Goal: Task Accomplishment & Management: Complete application form

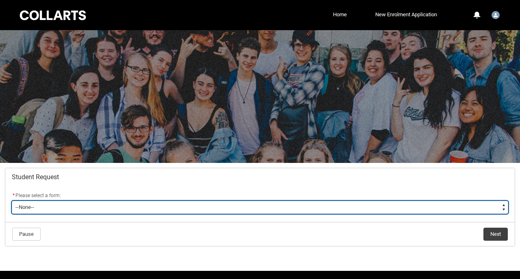
click at [66, 208] on select "--None-- Academic Transcript Application to Appeal Assignment Extension Change …" at bounding box center [260, 206] width 497 height 13
type lightning-select "Special_Consideration_Choice"
select select "Special_Consideration_Choice"
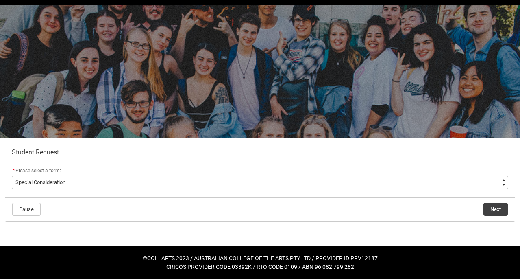
click at [498, 216] on flowruntime-navigation-bar "Pause Next" at bounding box center [260, 209] width 510 height 24
click at [498, 210] on button "Next" at bounding box center [496, 209] width 24 height 13
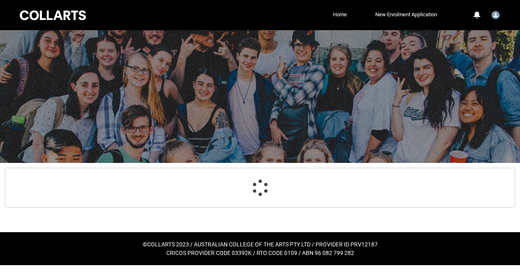
scroll to position [31, 0]
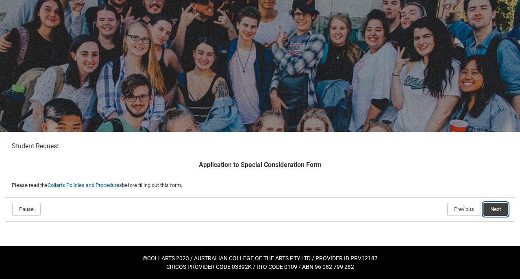
click at [495, 206] on button "Next" at bounding box center [496, 209] width 24 height 13
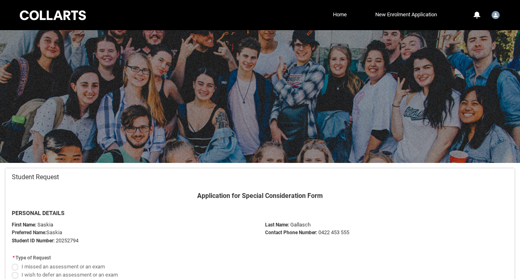
scroll to position [87, 0]
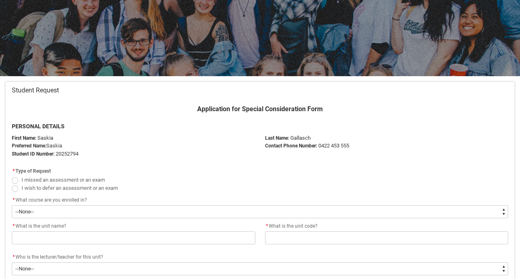
click at [13, 179] on span "Redu_Student_Request flow" at bounding box center [15, 180] width 7 height 7
click at [12, 175] on input "I missed an assessment or an exam" at bounding box center [11, 175] width 0 height 0
radio input "true"
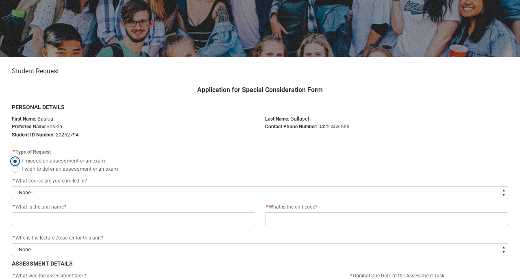
scroll to position [107, 0]
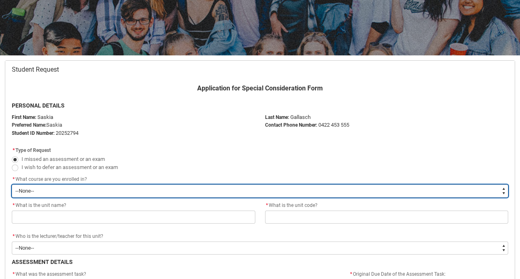
click at [146, 188] on select "--None-- Bachelor of Circus Arts" at bounding box center [260, 190] width 497 height 13
type lightning-select "recordPicklist_ProgramEnrollment.a0jOZ000003QRvhYAG"
select select "recordPicklist_ProgramEnrollment.a0jOZ000003QRvhYAG"
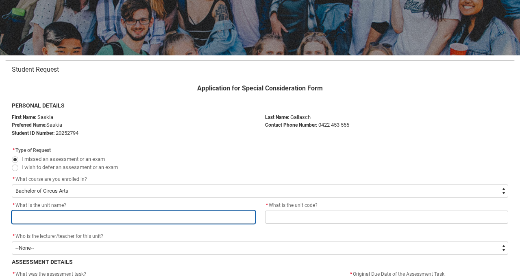
click at [145, 220] on input "Redu_Student_Request flow" at bounding box center [134, 216] width 244 height 13
type lightning-primitive-input-simple "A"
type input "A"
type lightning-primitive-input-simple "Ar"
type input "Ar"
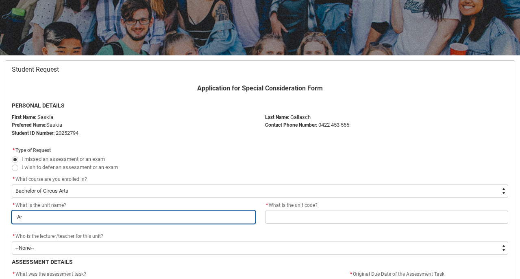
type lightning-primitive-input-simple "Art"
type input "Art"
type lightning-primitive-input-simple "Arts"
type input "Arts"
type lightning-primitive-input-simple "Arts"
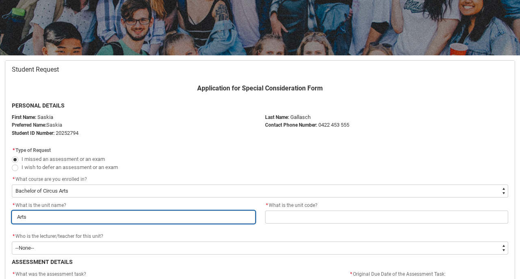
type input "Arts"
type lightning-primitive-input-simple "Arts M"
type input "Arts M"
type lightning-primitive-input-simple "Arts Ma"
type input "Arts Ma"
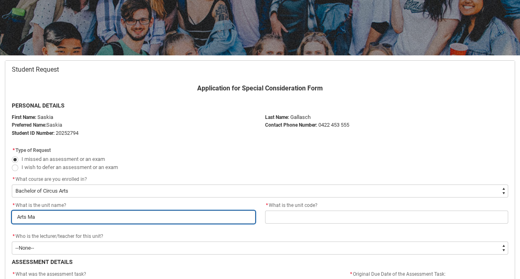
type lightning-primitive-input-simple "Arts Man"
type input "Arts Man"
type lightning-primitive-input-simple "Arts Mana"
type input "Arts Mana"
type lightning-primitive-input-simple "Arts Manag"
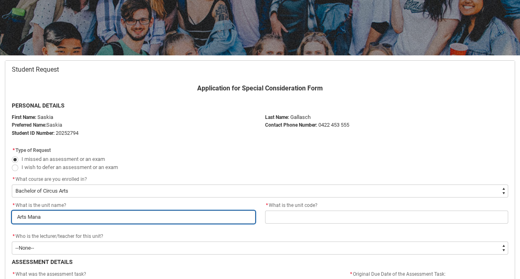
type input "Arts Manag"
type lightning-primitive-input-simple "Arts Manage"
type input "Arts Manage"
type lightning-primitive-input-simple "Arts Managem"
type input "Arts Managem"
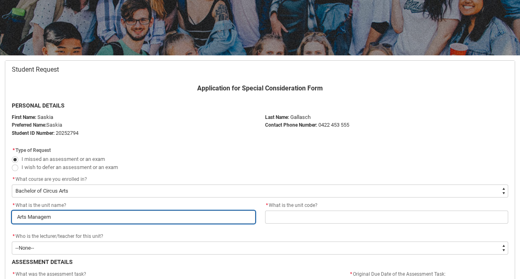
type lightning-primitive-input-simple "Arts Manageme"
type input "Arts Manageme"
type lightning-primitive-input-simple "Arts Managemen"
type input "Arts Managemen"
type lightning-primitive-input-simple "Arts Management"
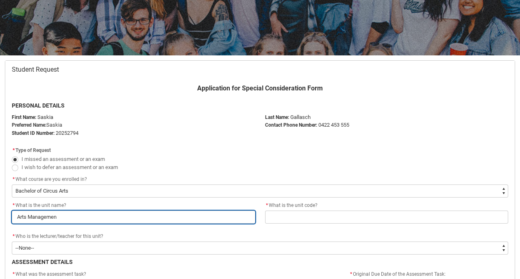
type input "Arts Management"
type lightning-primitive-input-simple "Arts Management"
type input "Arts Management"
type lightning-primitive-input-simple "Arts Management -"
type input "Arts Management -"
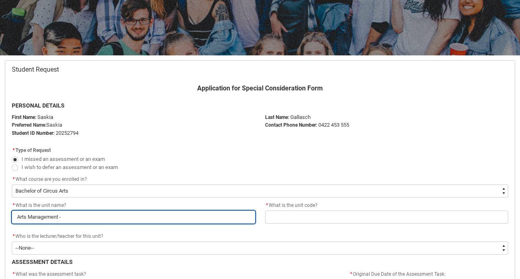
type lightning-primitive-input-simple "Arts Management -"
type input "Arts Management -"
type lightning-primitive-input-simple "Arts Management - T"
type input "Arts Management - T"
type lightning-primitive-input-simple "Arts Management - Th"
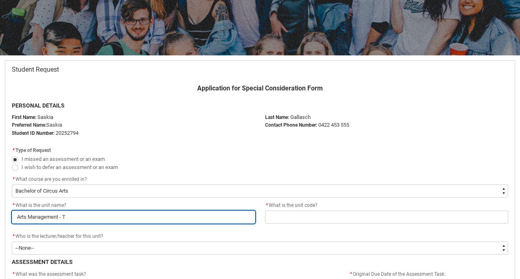
type input "Arts Management - Th"
type lightning-primitive-input-simple "Arts Management - The"
type input "Arts Management - The"
type lightning-primitive-input-simple "Arts Management - The"
type input "Arts Management - The"
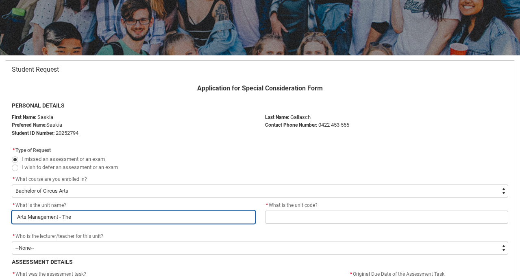
type lightning-primitive-input-simple "Arts Management - The B"
type input "Arts Management - The B"
type lightning-primitive-input-simple "Arts Management - The Bu"
type input "Arts Management - The Bu"
type lightning-primitive-input-simple "Arts Management - The Bua"
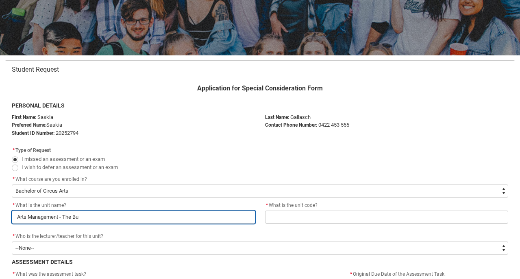
type input "Arts Management - The Bua"
type lightning-primitive-input-simple "Arts Management - The Buai"
type input "Arts Management - The Buai"
type lightning-primitive-input-simple "Arts Management - The Buaie"
type input "Arts Management - The Buaie"
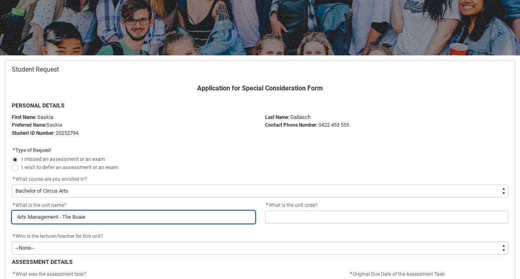
type lightning-primitive-input-simple "Arts Management - The Buaien"
type input "Arts Management - The Buaien"
type lightning-primitive-input-simple "Arts Management - The Buaie"
type input "Arts Management - The Buaie"
type lightning-primitive-input-simple "Arts Management - The Buai"
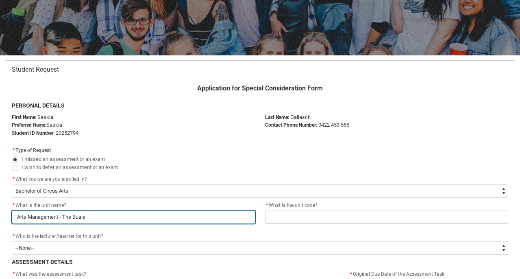
type input "Arts Management - The Buai"
type lightning-primitive-input-simple "Arts Management - The Bua"
type input "Arts Management - The Bua"
type lightning-primitive-input-simple "Arts Management - The Bu"
type input "Arts Management - The Bu"
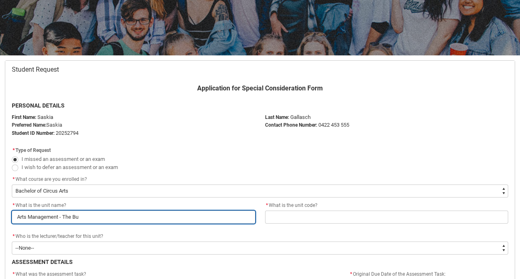
type lightning-primitive-input-simple "Arts Management - The Bus"
type input "Arts Management - The Bus"
type lightning-primitive-input-simple "Arts Management - The Busi"
type input "Arts Management - The Busi"
type lightning-primitive-input-simple "Arts Management - The Busin"
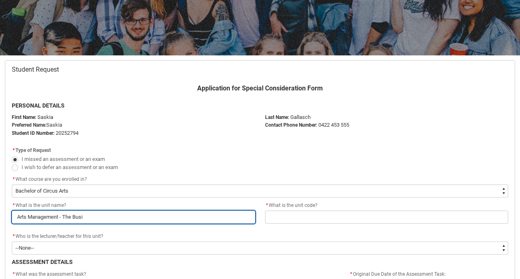
type input "Arts Management - The Busin"
type lightning-primitive-input-simple "Arts Management - The Busine"
type input "Arts Management - The Busine"
type lightning-primitive-input-simple "Arts Management - The Busines"
type input "Arts Management - The Busines"
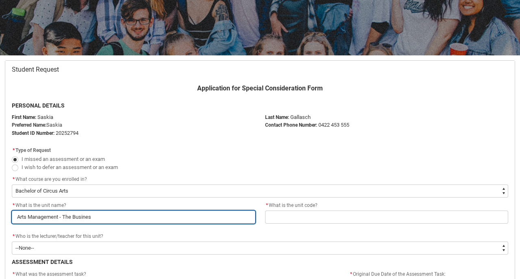
type lightning-primitive-input-simple "Arts Management - The Business"
type input "Arts Management - The Business"
type lightning-primitive-input-simple "Arts Management - The Business"
type input "Arts Management - The Business"
type lightning-primitive-input-simple "Arts Management - The Business o"
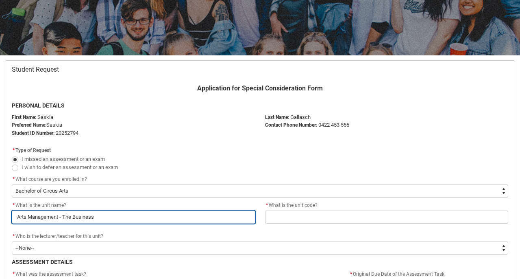
type input "Arts Management - The Business o"
type lightning-primitive-input-simple "Arts Management - The Business o"
type input "Arts Management - The Business o"
type lightning-primitive-input-simple "Arts Management - The Business o"
type input "Arts Management - The Business o"
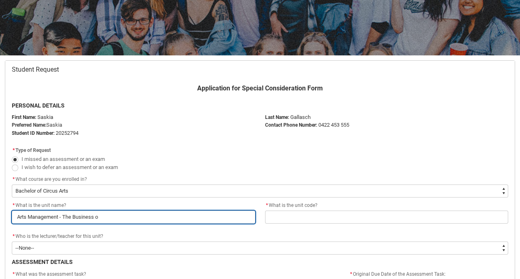
type lightning-primitive-input-simple "Arts Management - The Business of"
type input "Arts Management - The Business of"
type lightning-primitive-input-simple "Arts Management - The Business of"
type input "Arts Management - The Business of"
type lightning-primitive-input-simple "Arts Management - The Business of C"
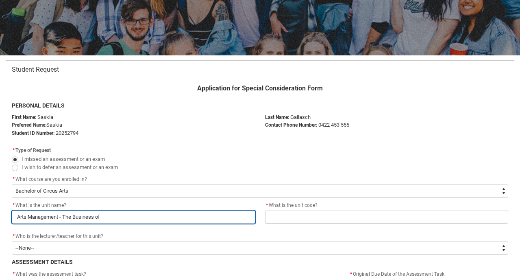
type input "Arts Management - The Business of C"
type lightning-primitive-input-simple "Arts Management - The Business of Ci"
type input "Arts Management - The Business of Ci"
type lightning-primitive-input-simple "Arts Management - The Business of Cir"
type input "Arts Management - The Business of Cir"
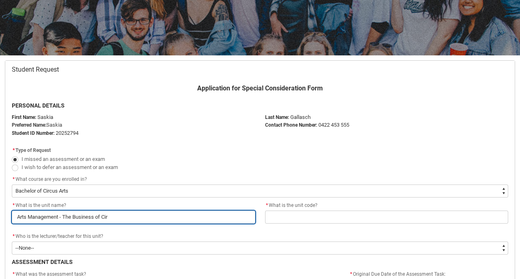
type lightning-primitive-input-simple "Arts Management - The Business of Circ"
type input "Arts Management - The Business of Circ"
type lightning-primitive-input-simple "Arts Management - The Business of Circu"
type input "Arts Management - The Business of Circu"
type lightning-primitive-input-simple "Arts Management - The Business of Circus"
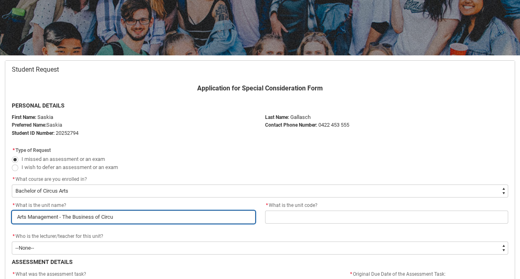
type input "Arts Management - The Business of Circus"
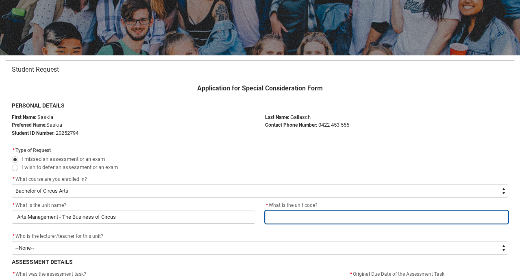
click at [278, 216] on input "Redu_Student_Request flow" at bounding box center [387, 216] width 244 height 13
type lightning-primitive-input-simple "N"
type input "N"
type lightning-primitive-input-simple "NI"
type input "NI"
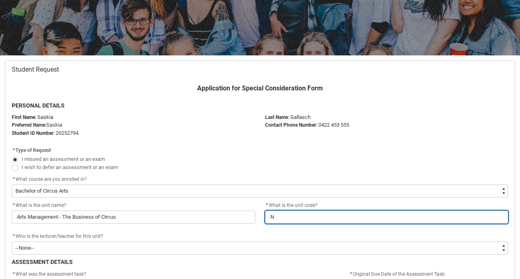
type lightning-primitive-input-simple "NIC"
type input "NIC"
type lightning-primitive-input-simple "NICB"
type input "NICB"
type lightning-primitive-input-simple "NICBC"
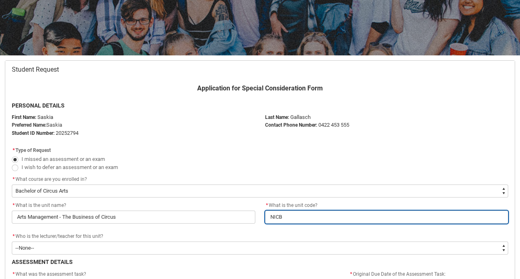
type input "NICBC"
type lightning-primitive-input-simple "NICBCI"
type input "NICBCI"
type lightning-primitive-input-simple "NICBCI6"
type input "NICBCI6"
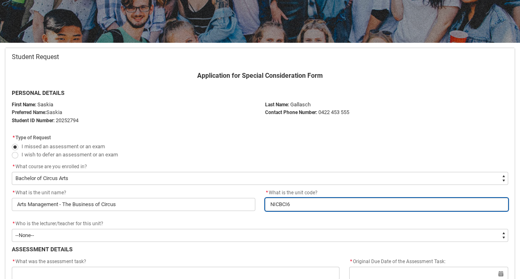
scroll to position [120, 0]
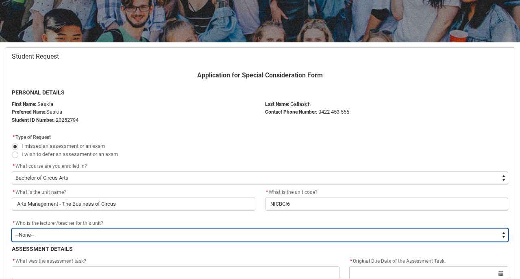
click at [220, 234] on select "--None-- [PERSON_NAME] [PERSON_NAME] [PERSON_NAME] [PERSON_NAME] [PERSON_NAME] …" at bounding box center [260, 234] width 497 height 13
type lightning-select "Faculty_NamefromAtoM.003OZ000007pJe5YAE"
select select "Faculty_NamefromAtoM.003OZ000007pJe5YAE"
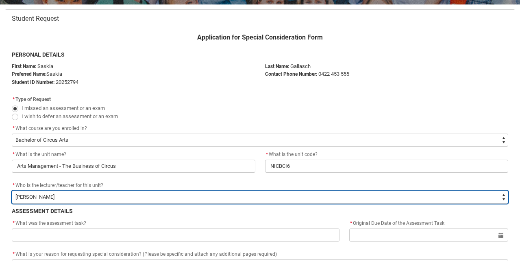
scroll to position [159, 0]
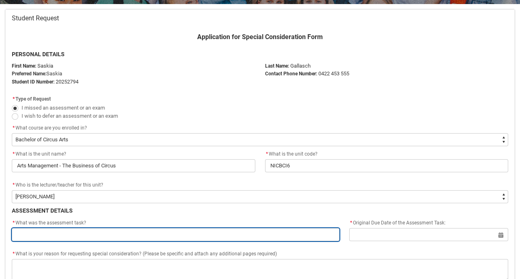
click at [168, 233] on input "Redu_Student_Request flow" at bounding box center [176, 234] width 328 height 13
type lightning-primitive-input-simple "A"
type input "A"
type lightning-primitive-input-simple "AT"
type input "AT"
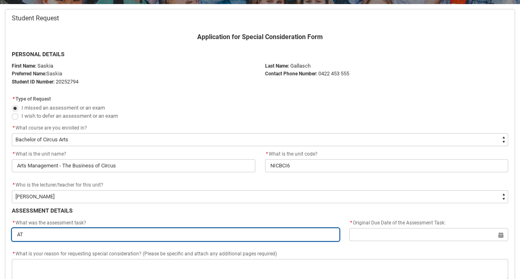
type lightning-primitive-input-simple "AT1"
type input "AT1"
type lightning-primitive-input-simple "AT1"
type input "AT1"
type lightning-primitive-input-simple "AT1 -"
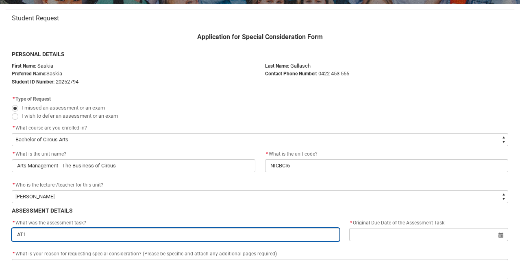
type input "AT1 -"
type lightning-primitive-input-simple "AT1 -"
type input "AT1 -"
type lightning-primitive-input-simple "AT1 -"
type input "AT1 -"
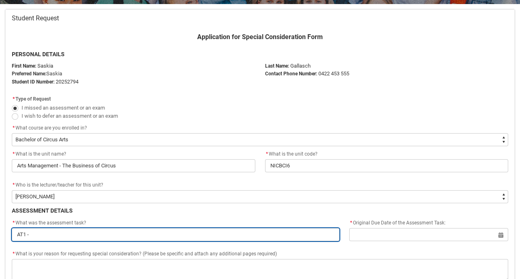
type lightning-primitive-input-simple "AT1 -:"
type input "AT1 -:"
type lightning-primitive-input-simple "AT1 -"
type input "AT1 -"
type lightning-primitive-input-simple "AT1"
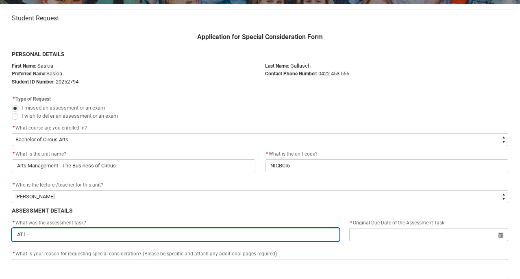
type input "AT1"
type lightning-primitive-input-simple "AT1"
type input "AT1"
type lightning-primitive-input-simple "AT1:"
type input "AT1:"
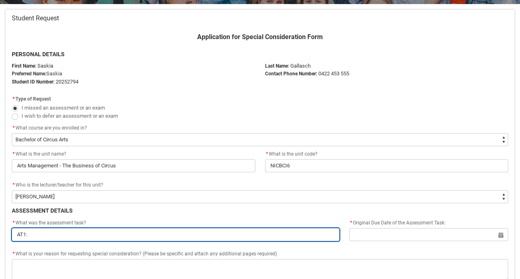
type lightning-primitive-input-simple "AT1:"
type input "AT1:"
type lightning-primitive-input-simple "AT1: M"
type input "AT1: M"
type lightning-primitive-input-simple "AT1: Ma"
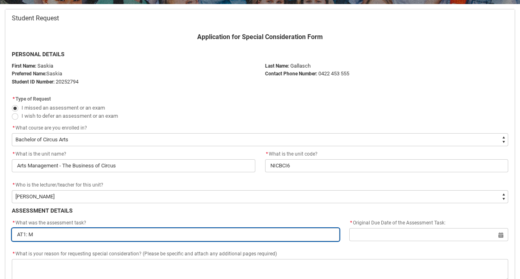
type input "AT1: Ma"
type lightning-primitive-input-simple "AT1: Mar"
type input "AT1: Mar"
type lightning-primitive-input-simple "AT1: Mark"
type input "AT1: Mark"
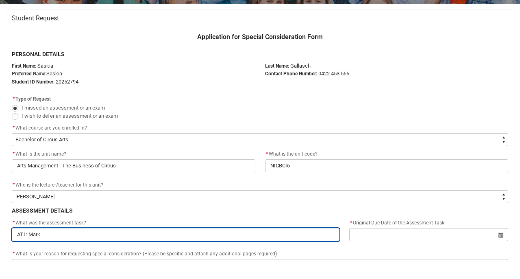
type lightning-primitive-input-simple "AT1: Marke"
type input "AT1: Marke"
type lightning-primitive-input-simple "AT1: Market"
type input "AT1: Market"
type lightning-primitive-input-simple "AT1: Marketi"
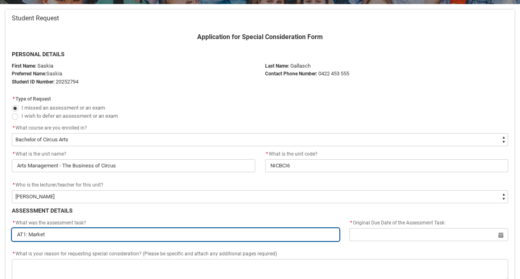
type input "AT1: Marketi"
type lightning-primitive-input-simple "AT1: Marketin"
type input "AT1: Marketin"
type lightning-primitive-input-simple "AT1: Marketing"
type input "AT1: Marketing"
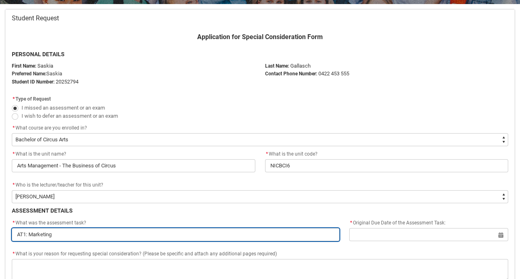
type lightning-primitive-input-simple "AT1: Marketing"
type input "AT1: Marketing"
type lightning-primitive-input-simple "AT1: Marketing P"
type input "AT1: Marketing P"
type lightning-primitive-input-simple "AT1: Marketing Pa"
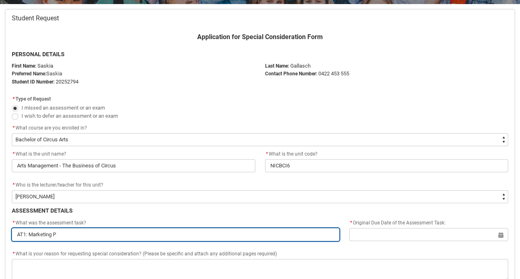
type input "AT1: Marketing Pa"
type lightning-primitive-input-simple "AT1: Marketing Pak"
type input "AT1: Marketing Pak"
type lightning-primitive-input-simple "AT1: Marketing Pa"
type input "AT1: Marketing Pa"
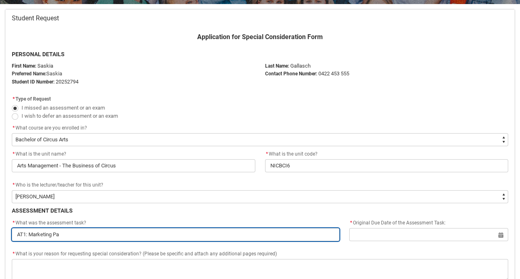
type lightning-primitive-input-simple "AT1: Marketing Pac"
type input "AT1: Marketing Pac"
type lightning-primitive-input-simple "AT1: Marketing Pack"
type input "AT1: Marketing Pack"
type lightning-primitive-input-simple "AT1: Marketing Packa"
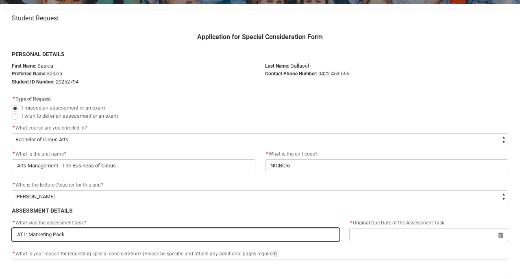
type input "AT1: Marketing Packa"
type lightning-primitive-input-simple "AT1: Marketing Packag"
type input "AT1: Marketing Packag"
type lightning-primitive-input-simple "AT1: Marketing Package"
type input "AT1: Marketing Package"
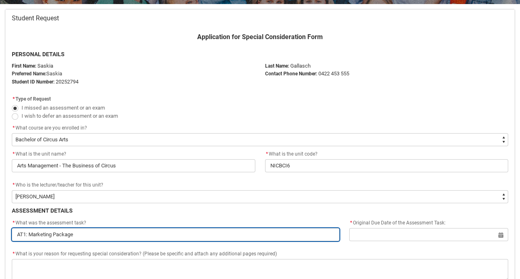
type lightning-primitive-input-simple "AT1: Marketing Package"
type input "AT1: Marketing Package"
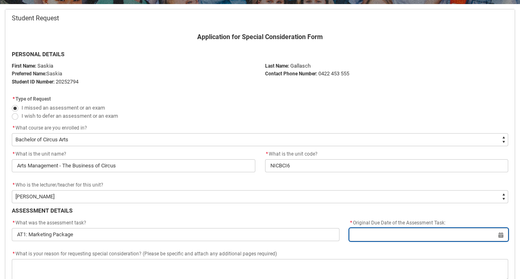
click at [398, 232] on input "Redu_Student_Request flow" at bounding box center [428, 234] width 159 height 13
select select "2025"
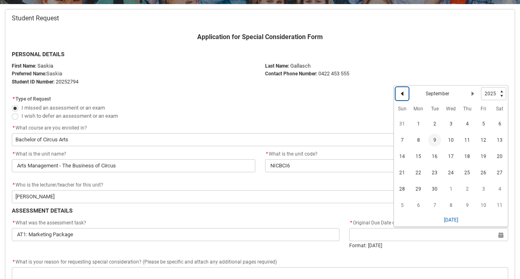
click at [401, 94] on lightning-primitive-icon "Date picker: September" at bounding box center [402, 94] width 6 height 6
click at [453, 174] on span "20" at bounding box center [450, 174] width 13 height 13
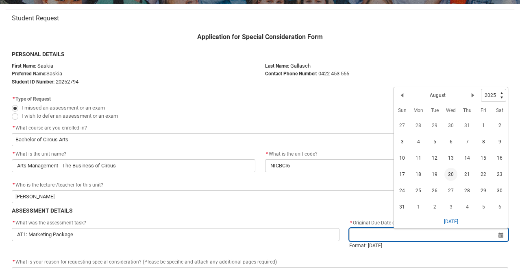
type lightning-datepicker "2025-08-20"
type lightning-input "2025-08-20"
type input "20 Aug 2025"
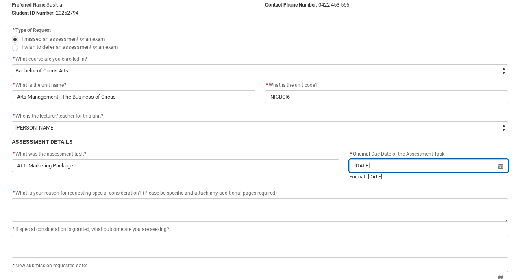
scroll to position [228, 0]
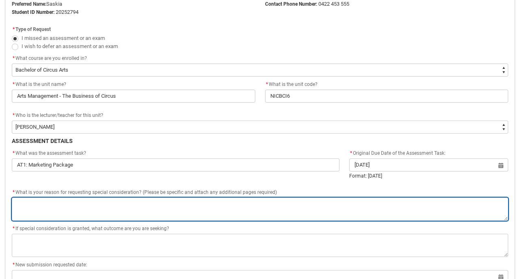
click at [248, 214] on textarea "*" at bounding box center [260, 208] width 497 height 23
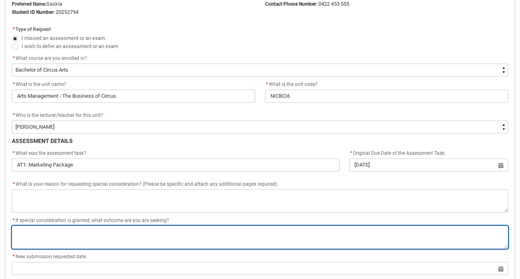
click at [244, 232] on div "* If special consideration is granted, what outcome are you are seeking? *" at bounding box center [260, 232] width 497 height 33
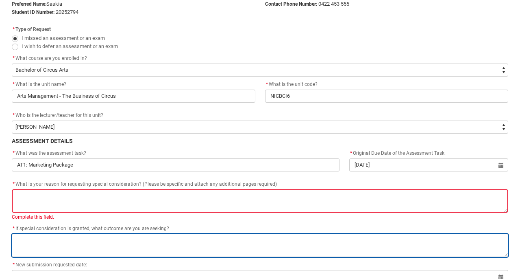
type lightning-textarea "A"
type textarea "A"
type lightning-textarea "An"
type textarea "An"
type lightning-textarea "An"
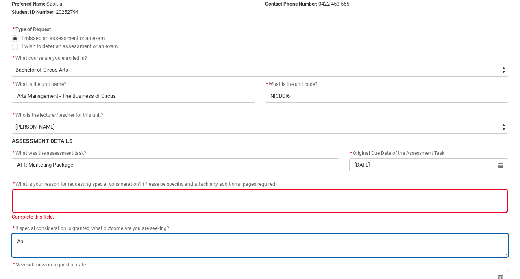
type textarea "An"
type lightning-textarea "An e"
type textarea "An e"
type lightning-textarea "An ex"
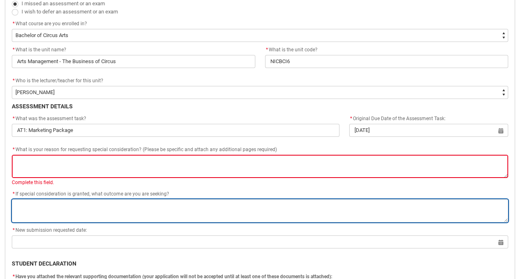
scroll to position [273, 0]
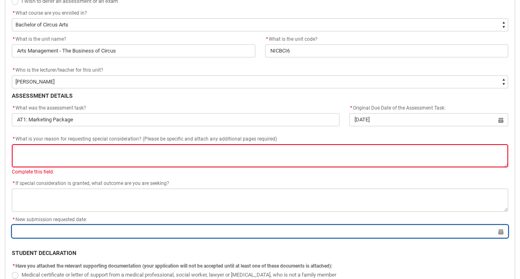
click at [177, 231] on div "* New submission requested date: Select a date for Format: 31 Dec 2024" at bounding box center [260, 226] width 497 height 23
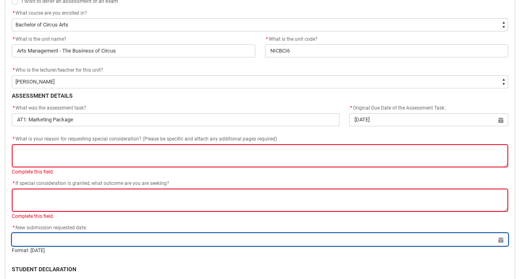
click at [501, 240] on input "Redu_Student_Request flow" at bounding box center [260, 239] width 497 height 13
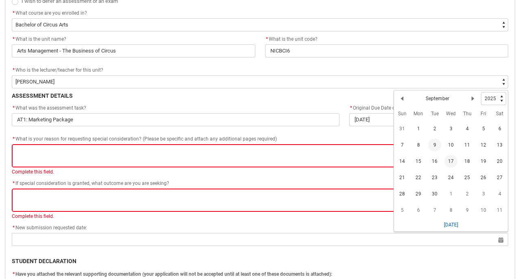
click at [450, 166] on span "17" at bounding box center [450, 161] width 13 height 13
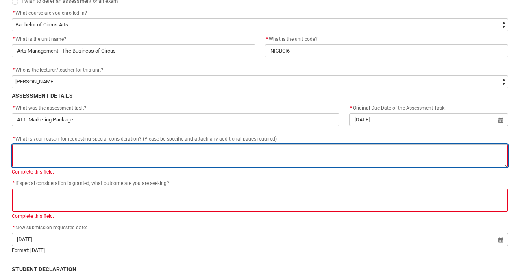
click at [91, 156] on textarea "*" at bounding box center [260, 155] width 497 height 23
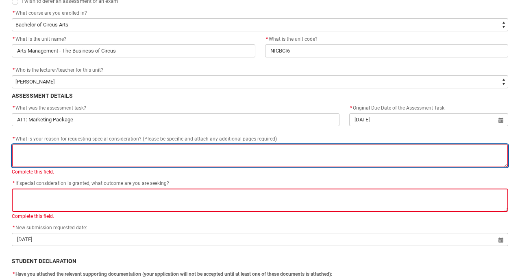
paste textarea "[DATE][DATE] I drove from [GEOGRAPHIC_DATA] to [GEOGRAPHIC_DATA] to say goodbye…"
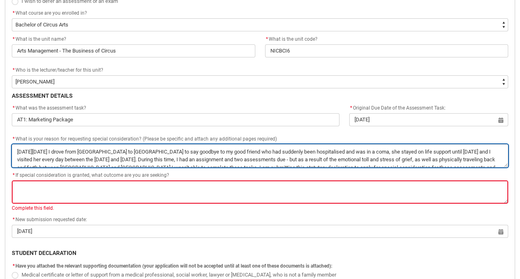
click at [195, 149] on textarea "*" at bounding box center [260, 155] width 497 height 23
drag, startPoint x: 123, startPoint y: 156, endPoint x: 16, endPoint y: 159, distance: 107.0
click at [16, 159] on textarea "*" at bounding box center [260, 155] width 497 height 23
drag, startPoint x: 375, startPoint y: 149, endPoint x: 394, endPoint y: 158, distance: 21.5
click at [394, 158] on textarea "*" at bounding box center [260, 155] width 497 height 23
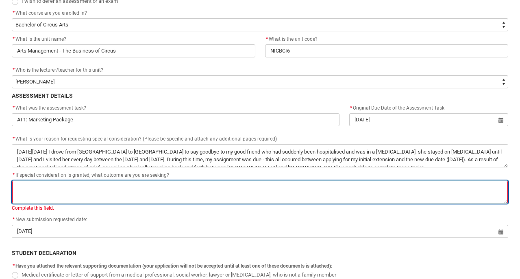
click at [216, 189] on textarea "*" at bounding box center [260, 191] width 497 height 23
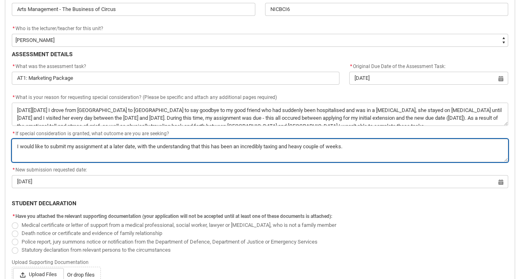
scroll to position [317, 0]
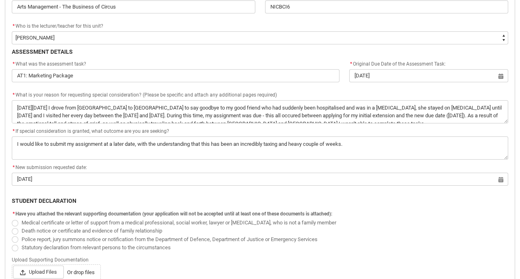
click at [18, 246] on label "Statutory declaration from relevant persons to the circumstances" at bounding box center [93, 247] width 162 height 6
click at [12, 243] on input "Statutory declaration from relevant persons to the circumstances" at bounding box center [11, 242] width 0 height 0
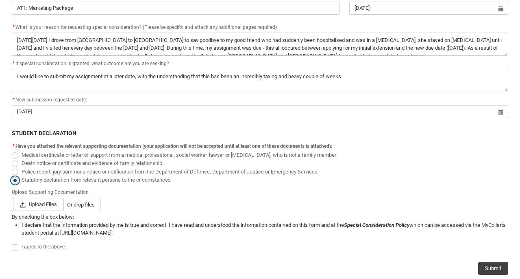
scroll to position [388, 0]
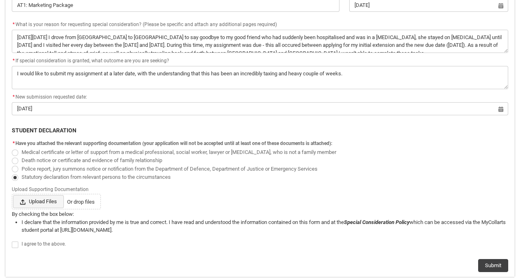
click at [52, 203] on span "Upload Files" at bounding box center [38, 201] width 51 height 13
click at [13, 195] on input "Upload Files Or drop files" at bounding box center [13, 194] width 0 height 0
click at [46, 204] on span "Upload Files" at bounding box center [38, 201] width 51 height 13
click at [13, 195] on input "Upload Files Or drop files" at bounding box center [13, 194] width 0 height 0
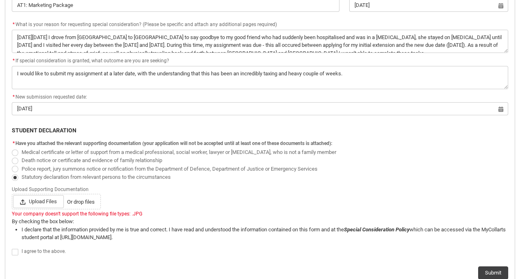
click at [136, 218] on p "By checking the box below:" at bounding box center [260, 221] width 497 height 8
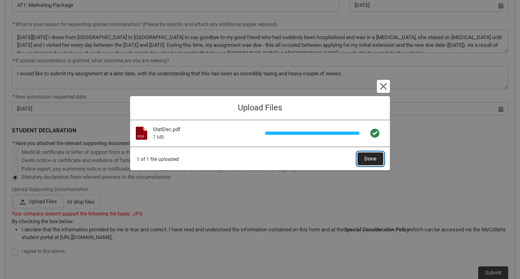
click at [372, 159] on span "Done" at bounding box center [370, 159] width 12 height 12
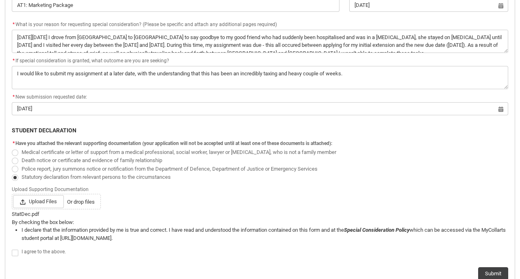
click at [14, 253] on span "Redu_Student_Request flow" at bounding box center [15, 252] width 7 height 7
click at [12, 248] on input "Redu_Student_Request flow" at bounding box center [11, 248] width 0 height 0
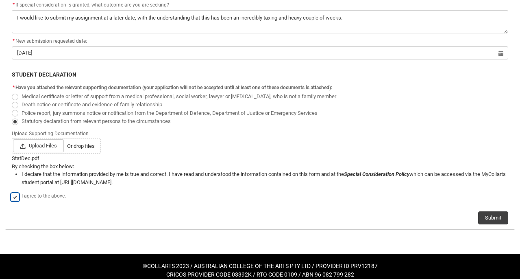
scroll to position [451, 0]
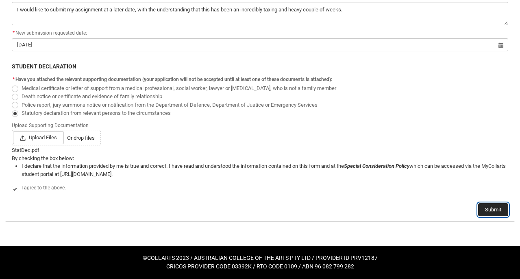
click at [488, 211] on button "Submit" at bounding box center [493, 209] width 30 height 13
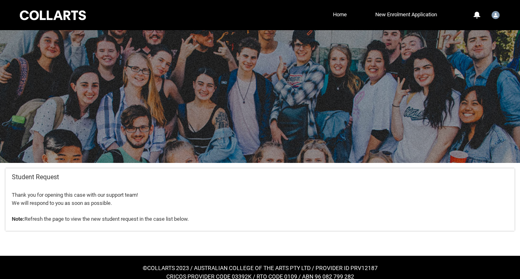
scroll to position [10, 0]
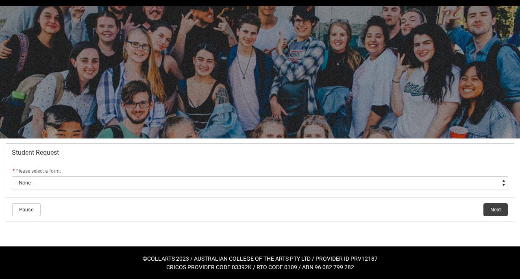
scroll to position [25, 0]
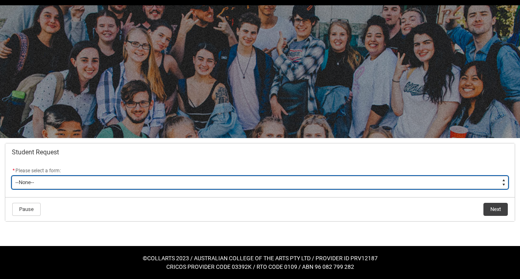
click at [80, 187] on select "--None-- Academic Transcript Application to Appeal Assignment Extension Change …" at bounding box center [260, 182] width 497 height 13
type lightning-select "Special_Consideration_Choice"
select select "Special_Consideration_Choice"
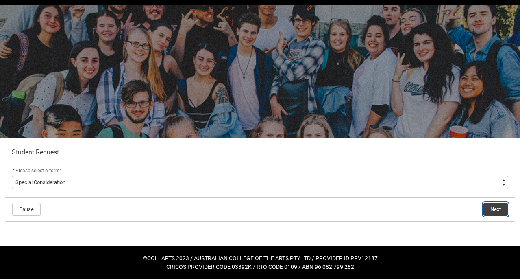
click at [496, 210] on button "Next" at bounding box center [496, 209] width 24 height 13
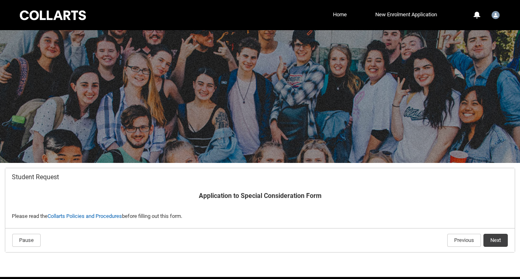
scroll to position [31, 0]
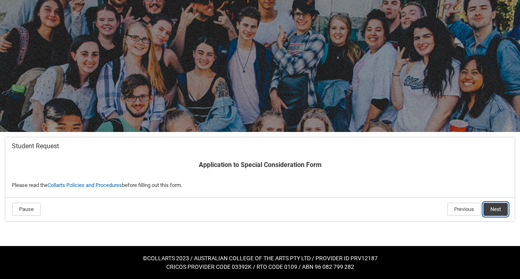
click at [496, 209] on button "Next" at bounding box center [496, 209] width 24 height 13
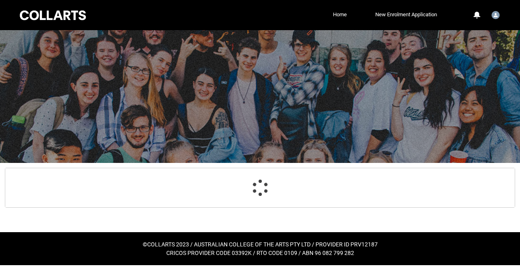
scroll to position [87, 0]
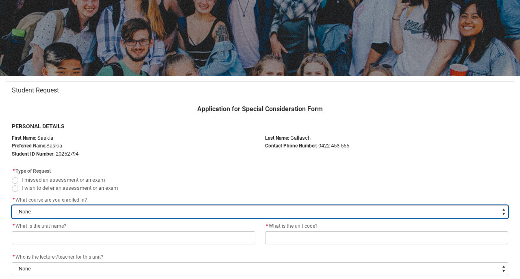
click at [173, 207] on select "--None-- Bachelor of Circus Arts" at bounding box center [260, 211] width 497 height 13
type lightning-select "recordPicklist_ProgramEnrollment.a0jOZ000003QRvhYAG"
select select "recordPicklist_ProgramEnrollment.a0jOZ000003QRvhYAG"
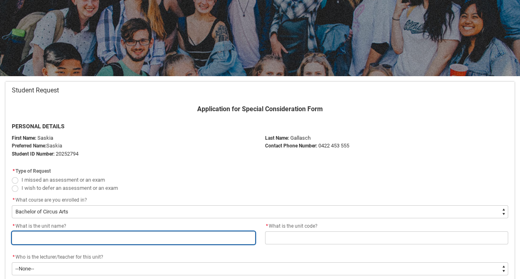
click at [150, 235] on input "Redu_Student_Request flow" at bounding box center [134, 237] width 244 height 13
type lightning-primitive-input-simple "C"
type input "C"
type lightning-primitive-input-simple "Ci"
type input "Ci"
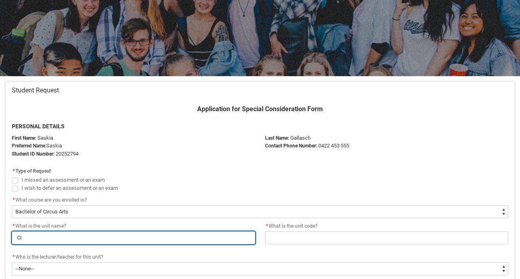
type lightning-primitive-input-simple "Cir"
type input "Cir"
type lightning-primitive-input-simple "Circ"
type input "Circ"
type lightning-primitive-input-simple "Circu"
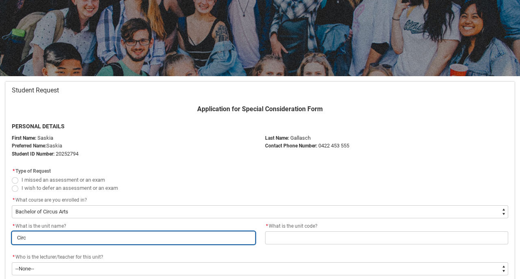
type input "Circu"
type lightning-primitive-input-simple "Circus"
type input "Circus"
type lightning-primitive-input-simple "Circus"
type input "Circus"
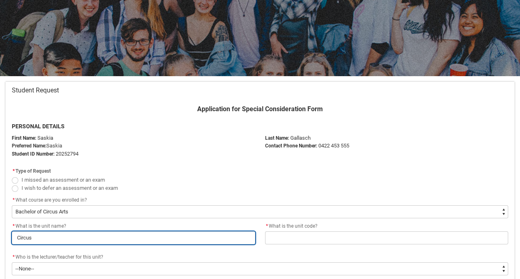
type lightning-primitive-input-simple "Circus S"
type input "Circus S"
type lightning-primitive-input-simple "Circus Sp"
type input "Circus Sp"
type lightning-primitive-input-simple "Circus Spe"
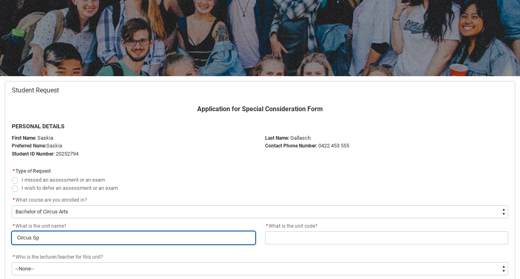
type input "Circus Spe"
type lightning-primitive-input-simple "Circus Spec"
type input "Circus Spec"
type lightning-primitive-input-simple "Circus Speci"
type input "Circus Speci"
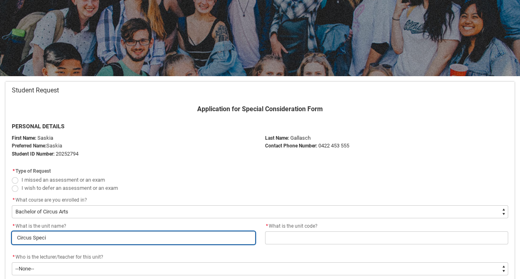
type lightning-primitive-input-simple "Circus Specia"
type input "Circus Specia"
type lightning-primitive-input-simple "Circus Special"
type input "Circus Special"
type lightning-primitive-input-simple "Circus Specials"
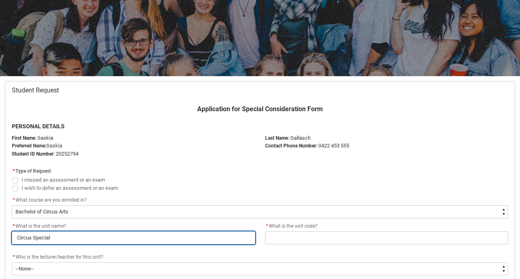
type input "Circus Specials"
type lightning-primitive-input-simple "Circus Special"
type input "Circus Special"
type lightning-primitive-input-simple "Circus Speciali"
type input "Circus Speciali"
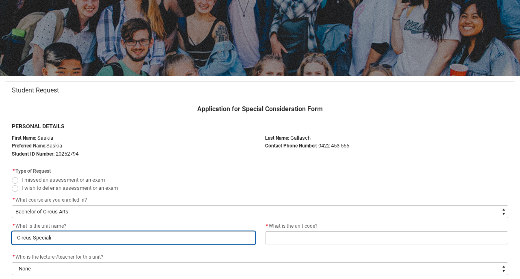
type lightning-primitive-input-simple "Circus Specialis"
type input "Circus Specialis"
type lightning-primitive-input-simple "Circus Specialist"
type input "Circus Specialist"
type lightning-primitive-input-simple "Circus Specialista"
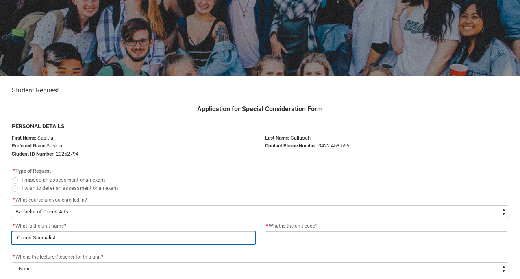
type input "Circus Specialista"
type lightning-primitive-input-simple "Circus Specialistai"
type input "Circus Specialistai"
type lightning-primitive-input-simple "Circus Specialistaio"
type input "Circus Specialistaio"
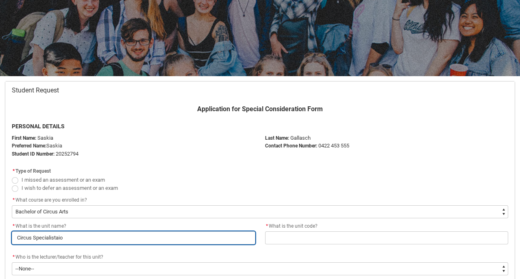
type lightning-primitive-input-simple "Circus Specialistaion"
type input "Circus Specialistaion"
type lightning-primitive-input-simple "Circus Specialistaio"
type input "Circus Specialistaio"
type lightning-primitive-input-simple "Circus Specialistai"
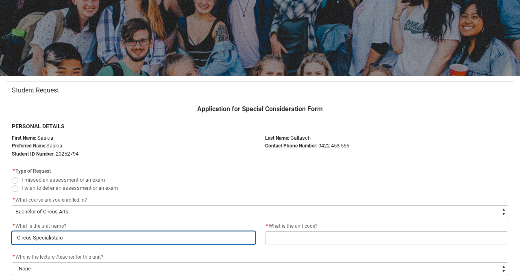
type input "Circus Specialistai"
type lightning-primitive-input-simple "Circus Specialista"
type input "Circus Specialista"
type lightning-primitive-input-simple "Circus Specialist"
type input "Circus Specialist"
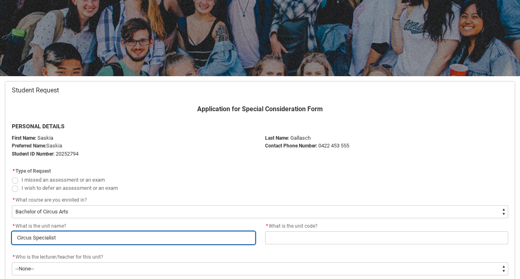
type lightning-primitive-input-simple "Circus Specialis"
type input "Circus Specialis"
type lightning-primitive-input-simple "Circus Specialisa"
type input "Circus Specialisa"
type lightning-primitive-input-simple "Circus Specialisat"
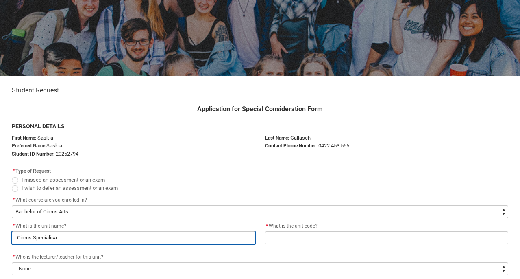
type input "Circus Specialisat"
type lightning-primitive-input-simple "Circus Specialisati"
type input "Circus Specialisati"
type lightning-primitive-input-simple "Circus Specialisatio"
type input "Circus Specialisatio"
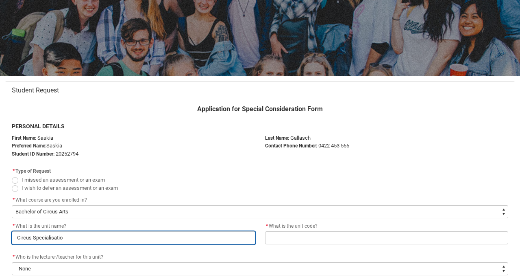
type lightning-primitive-input-simple "Circus Specialisation"
type input "Circus Specialisation"
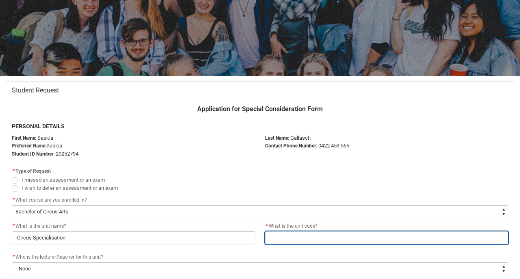
click at [298, 235] on input "Redu_Student_Request flow" at bounding box center [387, 237] width 244 height 13
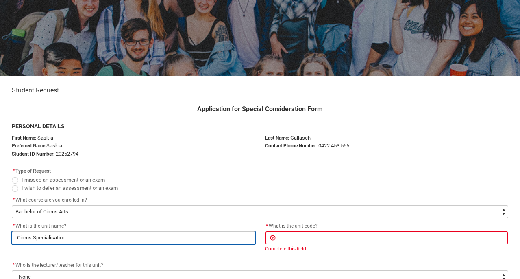
click at [229, 238] on input "Circus Specialisation" at bounding box center [134, 237] width 244 height 13
type lightning-primitive-input-simple "Circus Specialisation"
type input "Circus Specialisation"
type lightning-primitive-input-simple "Circus Specialisation S"
type input "Circus Specialisation S"
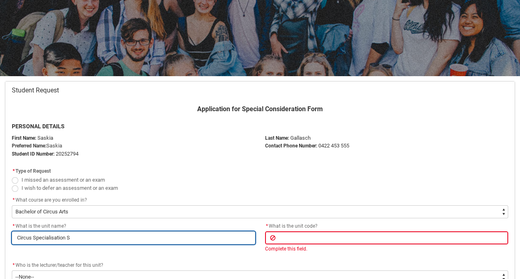
type lightning-primitive-input-simple "Circus Specialisation Sh"
type input "Circus Specialisation Sh"
type lightning-primitive-input-simple "Circus Specialisation Sho"
type input "Circus Specialisation Sho"
type lightning-primitive-input-simple "Circus Specialisation Show"
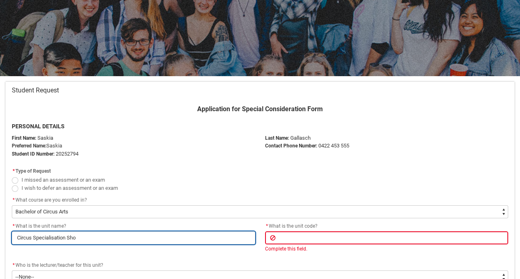
type input "Circus Specialisation Show"
type lightning-primitive-input-simple "Circus Specialisation Showc"
type input "Circus Specialisation Showc"
type lightning-primitive-input-simple "Circus Specialisation Showca"
type input "Circus Specialisation Showca"
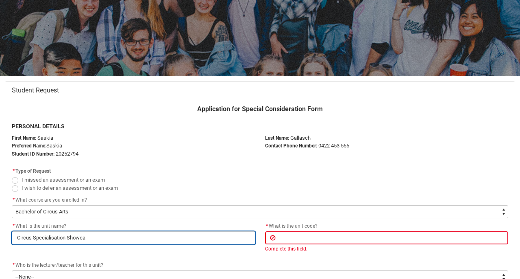
type lightning-primitive-input-simple "Circus Specialisation Showcas"
type input "Circus Specialisation Showcas"
type lightning-primitive-input-simple "Circus Specialisation Showcase"
type input "Circus Specialisation Showcase"
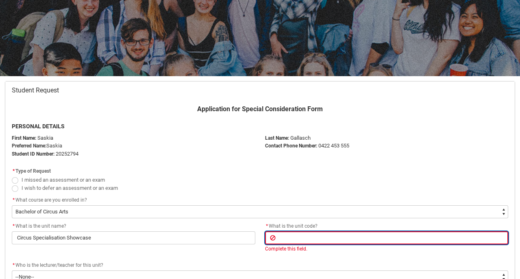
click at [299, 240] on input "Redu_Student_Request flow" at bounding box center [387, 237] width 244 height 13
type lightning-primitive-input-simple "N"
type input "N"
type lightning-primitive-input-simple "NI"
type input "NI"
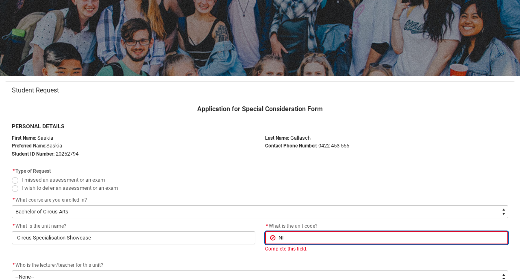
type lightning-primitive-input-simple "NIC"
type input "NIC"
type lightning-primitive-input-simple "NICS"
type input "NICS"
type lightning-primitive-input-simple "NICSS"
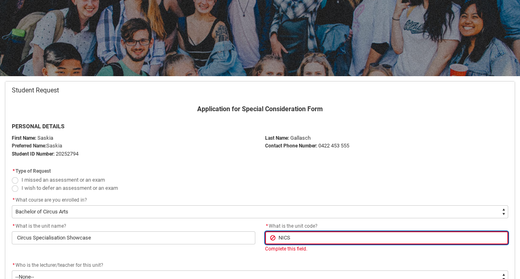
type input "NICSS"
type lightning-primitive-input-simple "NICSSH"
type input "NICSSH"
type lightning-primitive-input-simple "NICSSH6"
type input "NICSSH6"
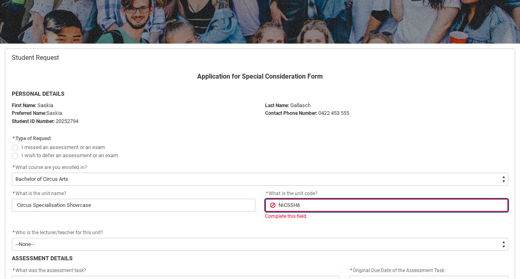
scroll to position [124, 0]
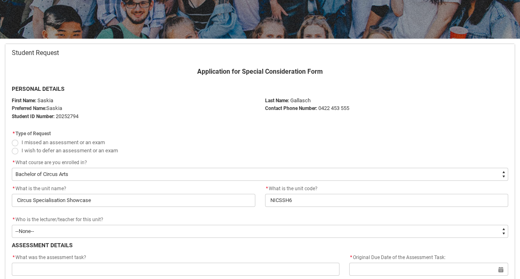
click at [258, 229] on div "* Who is the lecturer/teacher for this unit? * --None-- [PERSON_NAME] [PERSON_N…" at bounding box center [260, 226] width 497 height 23
click at [115, 223] on div "* Who is the lecturer/teacher for this unit?" at bounding box center [260, 220] width 497 height 10
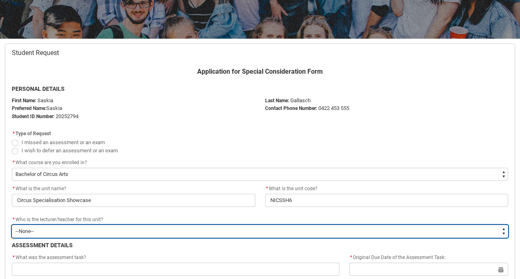
click at [109, 229] on select "--None-- [PERSON_NAME] [PERSON_NAME] [PERSON_NAME] [PERSON_NAME] [PERSON_NAME] …" at bounding box center [260, 230] width 497 height 13
type lightning-select "Faculty_NamefromAtoM.003OZ000007pJe5YAE"
select select "Faculty_NamefromAtoM.003OZ000007pJe5YAE"
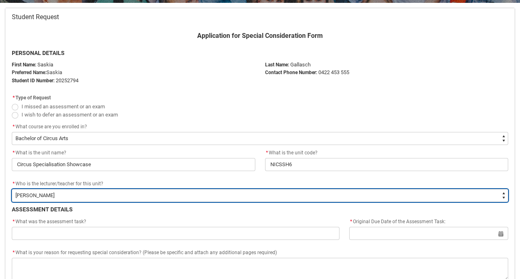
scroll to position [164, 0]
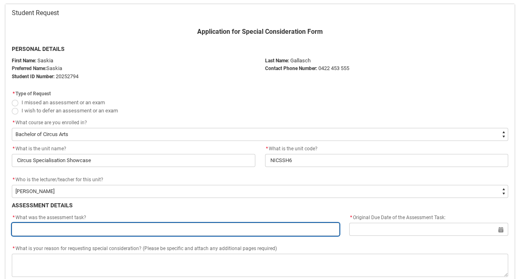
click at [81, 228] on input "Redu_Student_Request flow" at bounding box center [176, 228] width 328 height 13
type lightning-primitive-input-simple "A"
type input "A"
type lightning-primitive-input-simple "AT"
type input "AT"
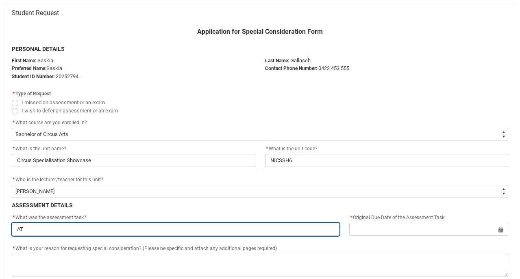
type lightning-primitive-input-simple "AT1"
type input "AT1"
type lightning-primitive-input-simple "AT1A"
type input "AT1A"
type lightning-primitive-input-simple "AT1A"
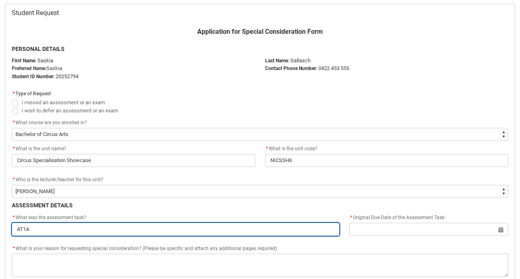
type input "AT1A"
type lightning-primitive-input-simple "AT1A -"
type input "AT1A -"
type lightning-primitive-input-simple "AT1A -"
type input "AT1A -"
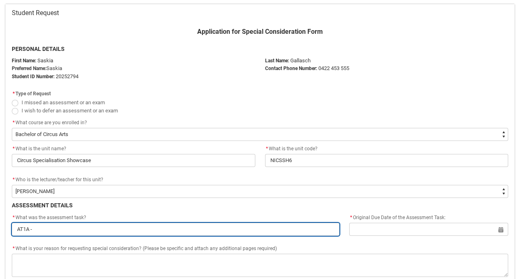
type lightning-primitive-input-simple "AT1A - W"
type input "AT1A - W"
type lightning-primitive-input-simple "AT1A - [GEOGRAPHIC_DATA]"
type input "AT1A - [GEOGRAPHIC_DATA]"
type lightning-primitive-input-simple "AT1A - WIP"
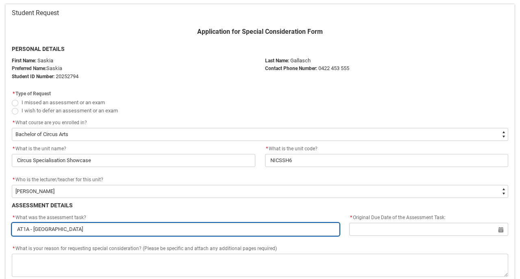
type input "AT1A - WIP"
type lightning-primitive-input-simple "AT1A - WIP"
type input "AT1A - WIP"
type lightning-primitive-input-simple "AT1A - WIP S"
type input "AT1A - WIP S"
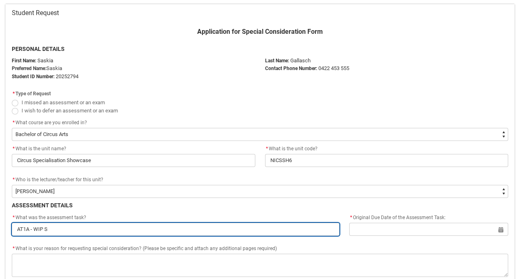
type lightning-primitive-input-simple "AT1A - WIP Sh"
type input "AT1A - WIP Sh"
type lightning-primitive-input-simple "AT1A - WIP Sho"
type input "AT1A - WIP Sho"
type lightning-primitive-input-simple "AT1A - WIP Show"
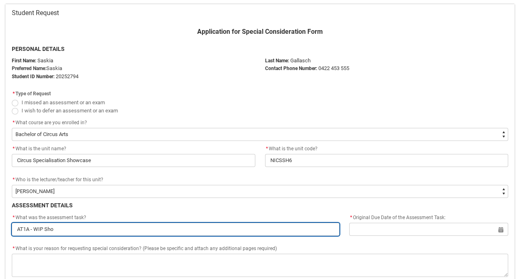
type input "AT1A - WIP Show"
type lightning-primitive-input-simple "AT1A - WIP Showc"
type input "AT1A - WIP Showc"
type lightning-primitive-input-simple "AT1A - WIP Showca"
type input "AT1A - WIP Showca"
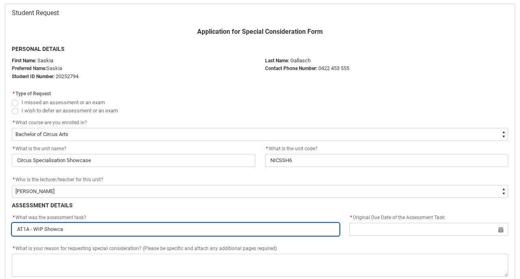
type lightning-primitive-input-simple "AT1A - WIP Showcas"
type input "AT1A - WIP Showcas"
type lightning-primitive-input-simple "AT1A - WIP Showcase"
type input "AT1A - WIP Showcase"
type lightning-primitive-input-simple "AT1A - WIP Showcase"
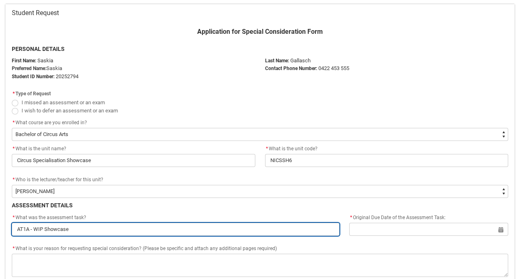
type input "AT1A - WIP Showcase"
type lightning-primitive-input-simple "AT1A - WIP Showcase S"
type input "AT1A - WIP Showcase S"
type lightning-primitive-input-simple "AT1A - WIP Showcase Sp"
type input "AT1A - WIP Showcase Sp"
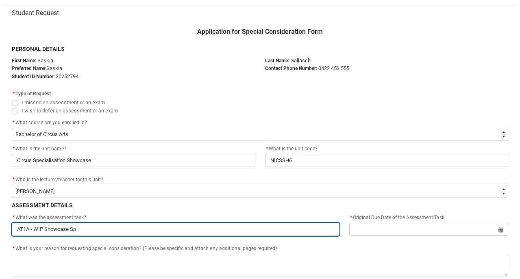
type lightning-primitive-input-simple "AT1A - WIP Showcase Spe"
type input "AT1A - WIP Showcase Spe"
type lightning-primitive-input-simple "AT1A - WIP Showcase Spec"
type input "AT1A - WIP Showcase Spec"
type lightning-primitive-input-simple "AT1A - WIP Showcase Speci"
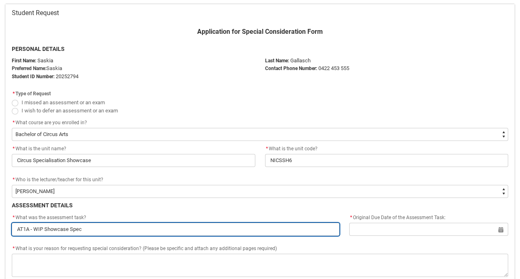
type input "AT1A - WIP Showcase Speci"
type lightning-primitive-input-simple "AT1A - WIP Showcase Specia"
type input "AT1A - WIP Showcase Specia"
type lightning-primitive-input-simple "AT1A - WIP Showcase Special"
type input "AT1A - WIP Showcase Special"
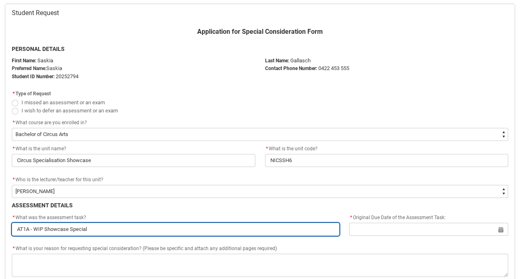
type lightning-primitive-input-simple "AT1A - WIP Showcase Specialt"
type input "AT1A - WIP Showcase Specialt"
type lightning-primitive-input-simple "AT1A - WIP Showcase Specialty"
type input "AT1A - WIP Showcase Specialty"
type lightning-primitive-input-simple "AT1A - WIP Showcase Specialty"
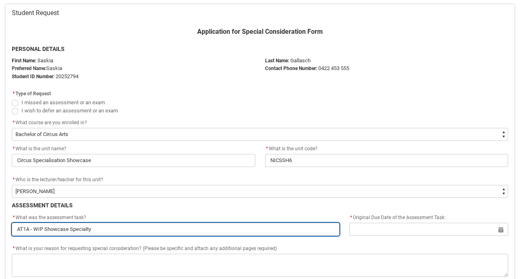
type input "AT1A - WIP Showcase Specialty"
type lightning-primitive-input-simple "AT1A - WIP Showcase Specialty A"
type input "AT1A - WIP Showcase Specialty A"
type lightning-primitive-input-simple "AT1A - WIP Showcase Specialty A"
type input "AT1A - WIP Showcase Specialty A"
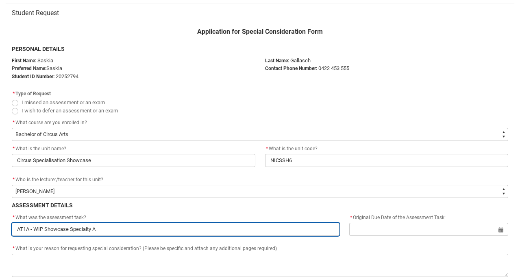
type lightning-primitive-input-simple "AT1A - WIP Showcase Specialty A ("
type input "AT1A - WIP Showcase Specialty A ("
type lightning-primitive-input-simple "AT1A - WIP Showcase Specialty A (F"
type input "AT1A - WIP Showcase Specialty A (F"
type lightning-primitive-input-simple "AT1A - WIP Showcase Specialty A (Fr"
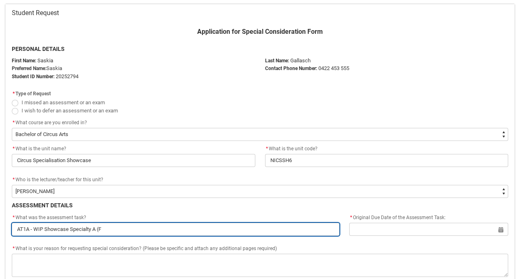
type input "AT1A - WIP Showcase Specialty A (Fr"
type lightning-primitive-input-simple "AT1A - WIP Showcase Specialty A (Fri"
type input "AT1A - WIP Showcase Specialty A (Fri"
type lightning-primitive-input-simple "AT1A - WIP Showcase Specialty A (Frin"
type input "AT1A - WIP Showcase Specialty A (Frin"
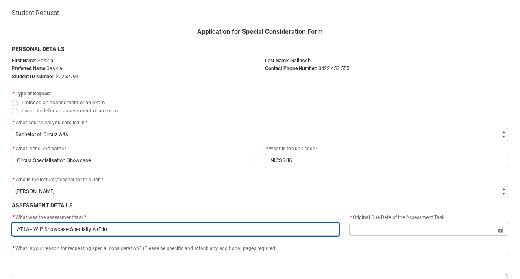
type lightning-primitive-input-simple "AT1A - WIP Showcase Specialty A (Fring"
type input "AT1A - WIP Showcase Specialty A (Fring"
type lightning-primitive-input-simple "AT1A - WIP Showcase Specialty A (Fringe"
type input "AT1A - WIP Showcase Specialty A (Fringe"
type lightning-primitive-input-simple "AT1A - WIP Showcase Specialty A (Fringe)"
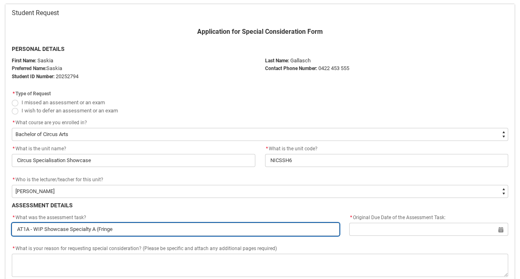
type input "AT1A - WIP Showcase Specialty A (Fringe)"
type lightning-primitive-input-simple "AT1A - WIP Showcase Specialty A (Fringe)"
type input "AT1A - WIP Showcase Specialty A (Fringe)"
type lightning-primitive-input-simple "AT1A - WIP Showcase Specialty A (Fringe) +"
type input "AT1A - WIP Showcase Specialty A (Fringe) +"
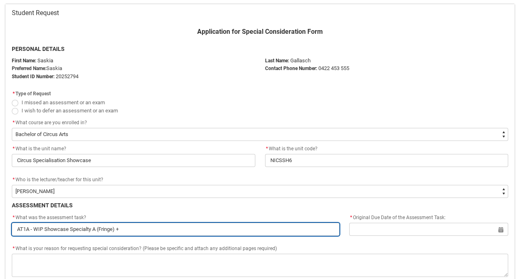
type lightning-primitive-input-simple "AT1A - WIP Showcase Specialty A (Fringe) +"
type input "AT1A - WIP Showcase Specialty A (Fringe) +"
type lightning-primitive-input-simple "AT1A - WIP Showcase Specialty A (Fringe) + A"
type input "AT1A - WIP Showcase Specialty A (Fringe) + A"
type lightning-primitive-input-simple "AT1A - WIP Showcase Specialty A (Fringe) + AT"
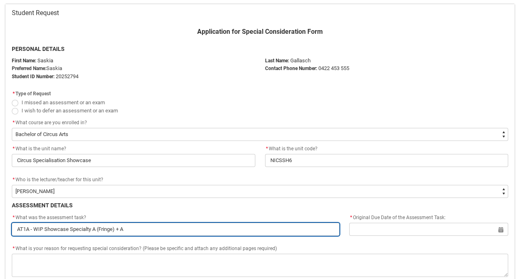
type input "AT1A - WIP Showcase Specialty A (Fringe) + AT"
type lightning-primitive-input-simple "AT1A - WIP Showcase Specialty A (Fringe) + AT1"
type input "AT1A - WIP Showcase Specialty A (Fringe) + AT1"
type lightning-primitive-input-simple "AT1A - WIP Showcase Specialty A (Fringe) + AT1B"
type input "AT1A - WIP Showcase Specialty A (Fringe) + AT1B"
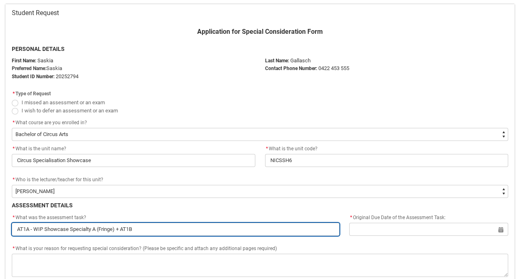
type lightning-primitive-input-simple "AT1A - WIP Showcase Specialty A (Fringe) + AT1B"
type input "AT1A - WIP Showcase Specialty A (Fringe) + AT1B"
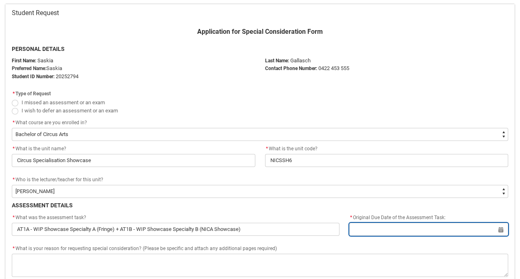
click at [386, 231] on input "Redu_Student_Request flow" at bounding box center [428, 228] width 159 height 13
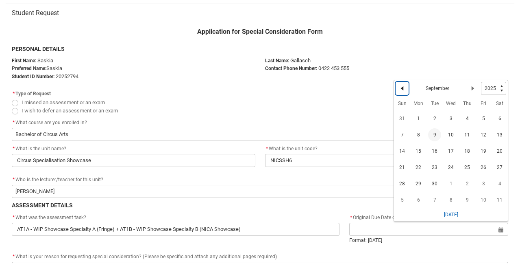
click at [405, 89] on lightning-primitive-icon "Date picker: September" at bounding box center [402, 88] width 6 height 6
click at [433, 187] on span "26" at bounding box center [434, 185] width 13 height 13
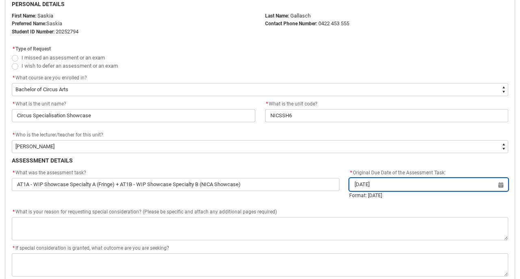
scroll to position [209, 0]
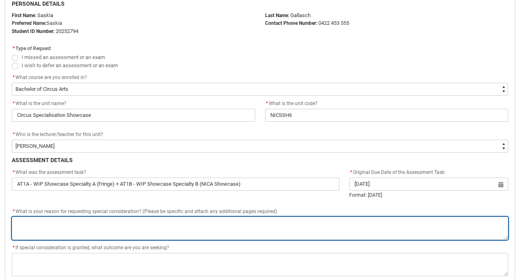
click at [342, 222] on textarea "*" at bounding box center [260, 227] width 497 height 23
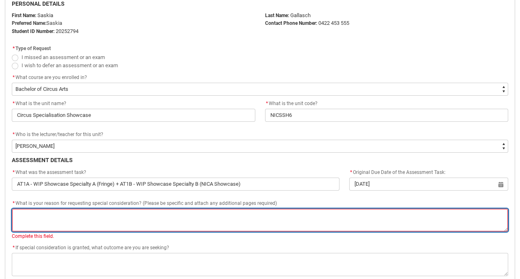
paste textarea "[DATE][DATE] I drove from [GEOGRAPHIC_DATA] to [GEOGRAPHIC_DATA] to say goodbye…"
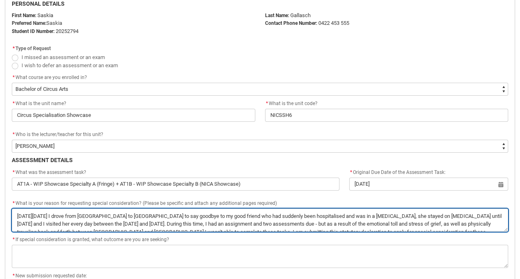
drag, startPoint x: 91, startPoint y: 216, endPoint x: 96, endPoint y: 222, distance: 8.1
click at [91, 216] on textarea "*" at bounding box center [260, 219] width 497 height 23
click at [25, 215] on textarea "*" at bounding box center [260, 219] width 497 height 23
click at [129, 214] on textarea "*" at bounding box center [260, 219] width 497 height 23
click at [76, 224] on textarea "*" at bounding box center [260, 219] width 497 height 23
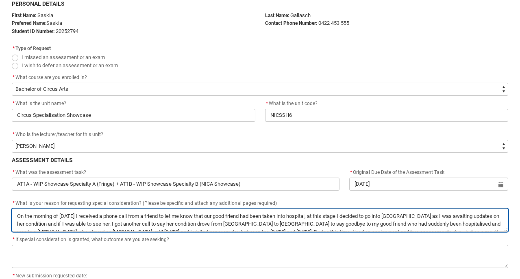
click at [228, 223] on textarea "*" at bounding box center [260, 219] width 497 height 23
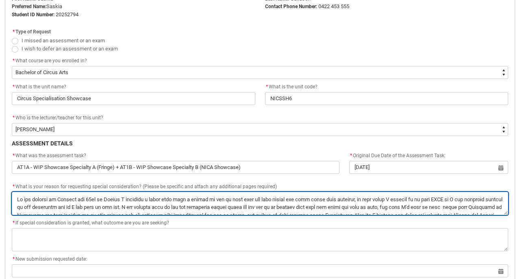
scroll to position [226, 0]
drag, startPoint x: 127, startPoint y: 203, endPoint x: 181, endPoint y: 204, distance: 53.3
click at [181, 204] on textarea "*" at bounding box center [260, 202] width 497 height 23
click at [126, 203] on textarea "*" at bounding box center [260, 202] width 497 height 23
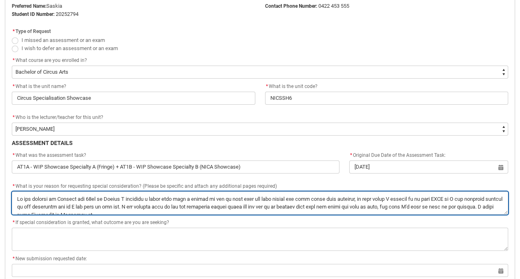
click at [39, 203] on textarea "*" at bounding box center [260, 202] width 497 height 23
click at [229, 201] on textarea "*" at bounding box center [260, 202] width 497 height 23
drag, startPoint x: 351, startPoint y: 203, endPoint x: 452, endPoint y: 200, distance: 101.3
click at [452, 200] on textarea "*" at bounding box center [260, 202] width 497 height 23
click at [453, 203] on textarea "*" at bounding box center [260, 202] width 497 height 23
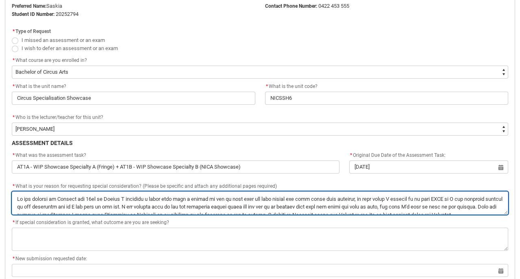
click at [387, 203] on textarea "*" at bounding box center [260, 202] width 497 height 23
click at [97, 209] on textarea "*" at bounding box center [260, 202] width 497 height 23
drag, startPoint x: 162, startPoint y: 202, endPoint x: 11, endPoint y: 194, distance: 150.7
click at [11, 194] on flowruntime-screen-field "* What is your reason for requesting special consideration? (Please be specific…" at bounding box center [260, 199] width 506 height 36
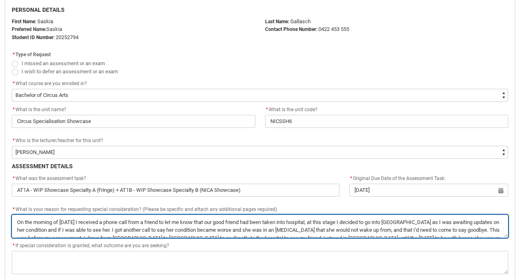
scroll to position [202, 0]
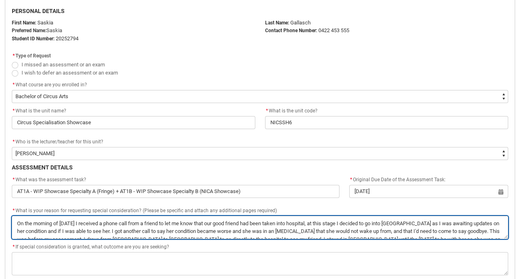
click at [67, 228] on textarea "*" at bounding box center [260, 227] width 497 height 23
click at [19, 235] on textarea "*" at bounding box center [260, 227] width 497 height 23
drag, startPoint x: 124, startPoint y: 224, endPoint x: 146, endPoint y: 239, distance: 26.3
click at [146, 239] on flowruntime-screen-field "* What is your reason for requesting special consideration? (Please be specific…" at bounding box center [260, 224] width 506 height 36
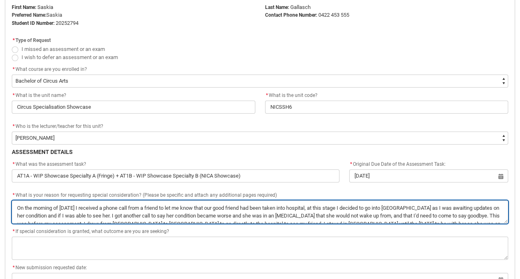
scroll to position [218, 0]
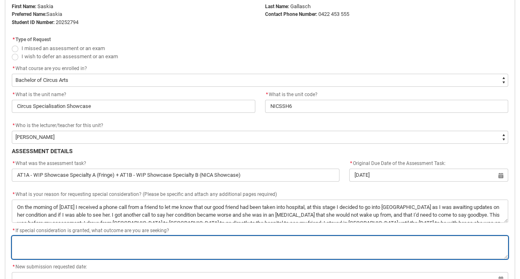
click at [117, 243] on textarea "*" at bounding box center [260, 246] width 497 height 23
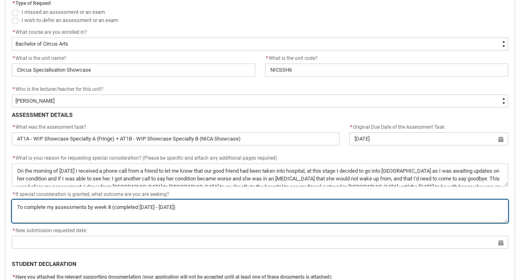
scroll to position [265, 0]
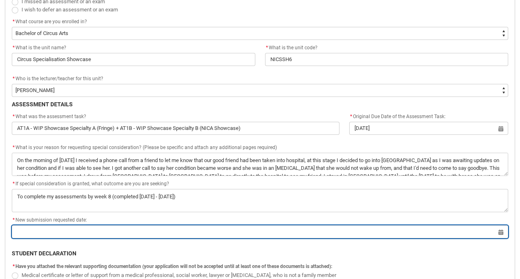
click at [61, 227] on input "Redu_Student_Request flow" at bounding box center [260, 231] width 497 height 13
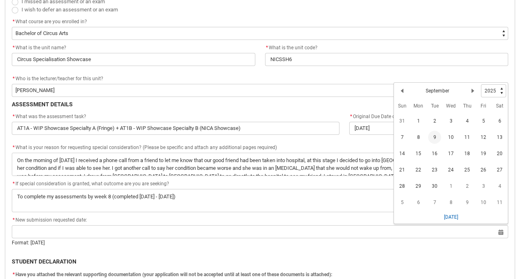
click at [436, 133] on span "9" at bounding box center [434, 137] width 13 height 13
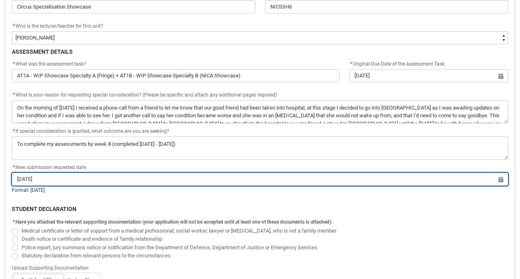
scroll to position [318, 0]
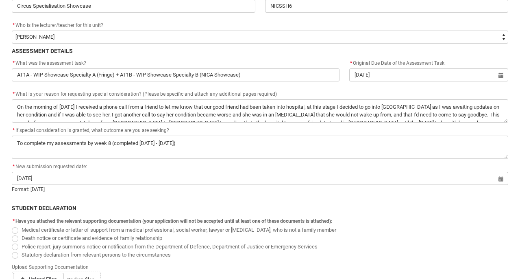
click at [15, 255] on span "Redu_Student_Request flow" at bounding box center [15, 255] width 7 height 7
click at [12, 250] on input "Statutory declaration from relevant persons to the circumstances" at bounding box center [11, 250] width 0 height 0
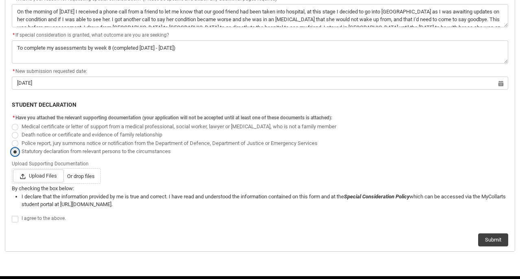
scroll to position [416, 0]
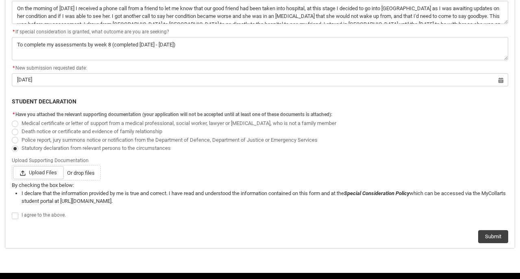
click at [16, 216] on span "Redu_Student_Request flow" at bounding box center [15, 215] width 7 height 7
click at [12, 211] on input "Redu_Student_Request flow" at bounding box center [11, 211] width 0 height 0
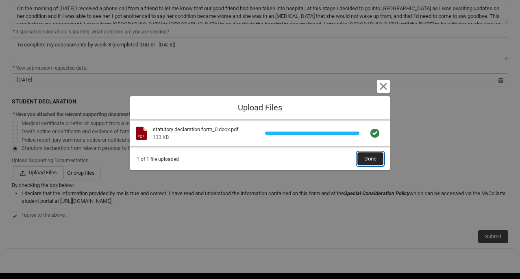
click at [367, 157] on span "Done" at bounding box center [370, 159] width 12 height 12
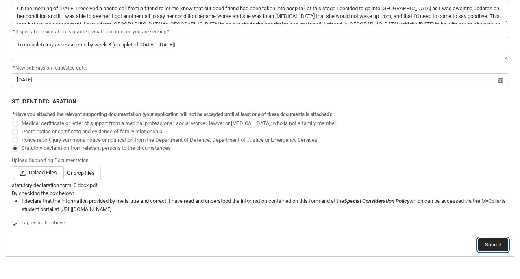
click at [499, 246] on button "Submit" at bounding box center [493, 244] width 30 height 13
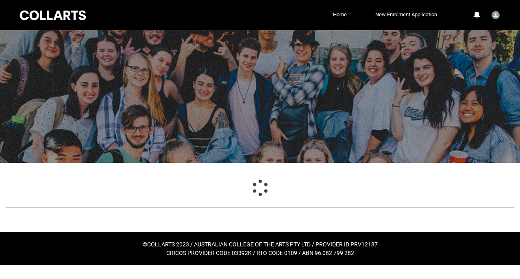
scroll to position [87, 0]
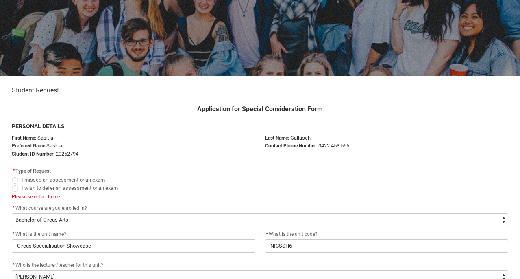
click at [15, 180] on span "Redu_Student_Request flow" at bounding box center [15, 180] width 7 height 7
click at [12, 175] on input "I missed an assessment or an exam" at bounding box center [11, 175] width 0 height 0
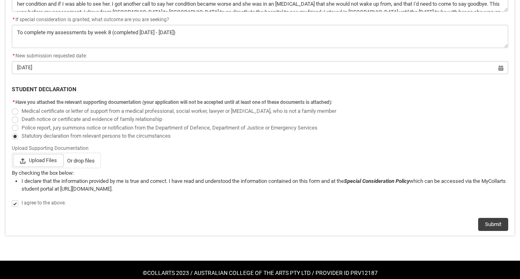
scroll to position [433, 0]
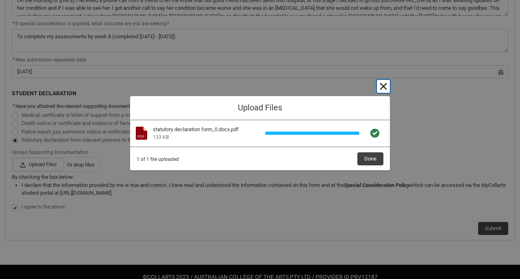
click at [384, 85] on button "Cancel and close" at bounding box center [383, 86] width 13 height 13
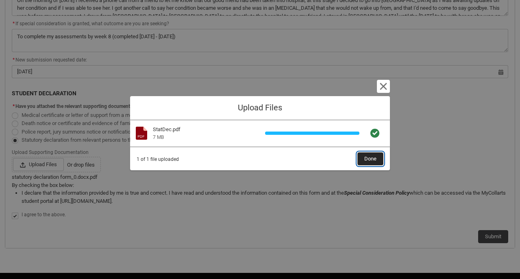
click at [373, 156] on span "Done" at bounding box center [370, 159] width 12 height 12
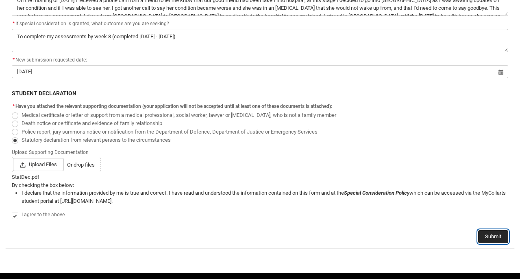
click at [492, 233] on button "Submit" at bounding box center [493, 236] width 30 height 13
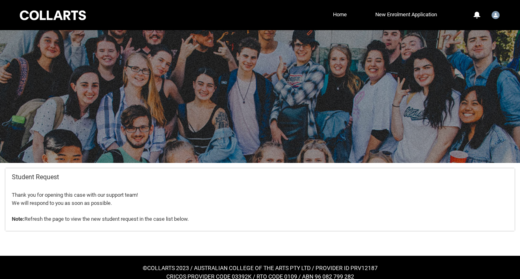
scroll to position [10, 0]
